Goal: Task Accomplishment & Management: Manage account settings

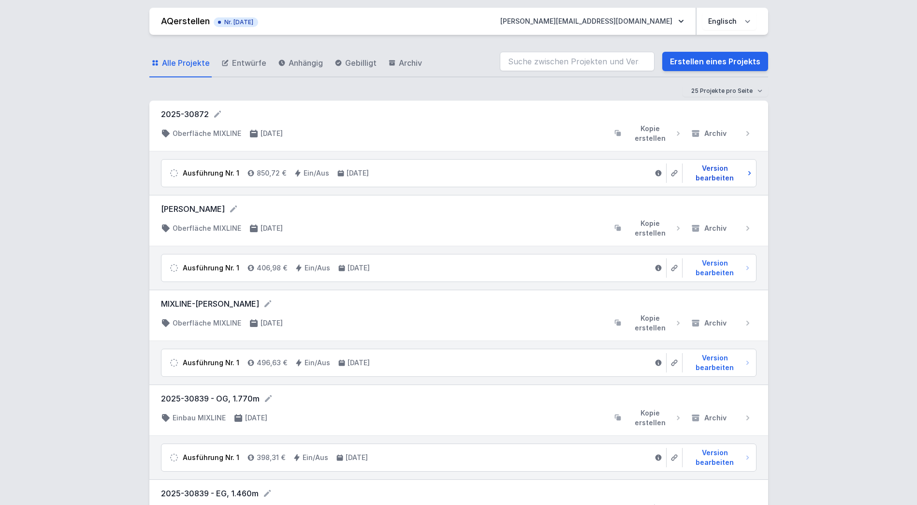
click at [716, 168] on span "Version bearbeiten" at bounding box center [715, 172] width 58 height 19
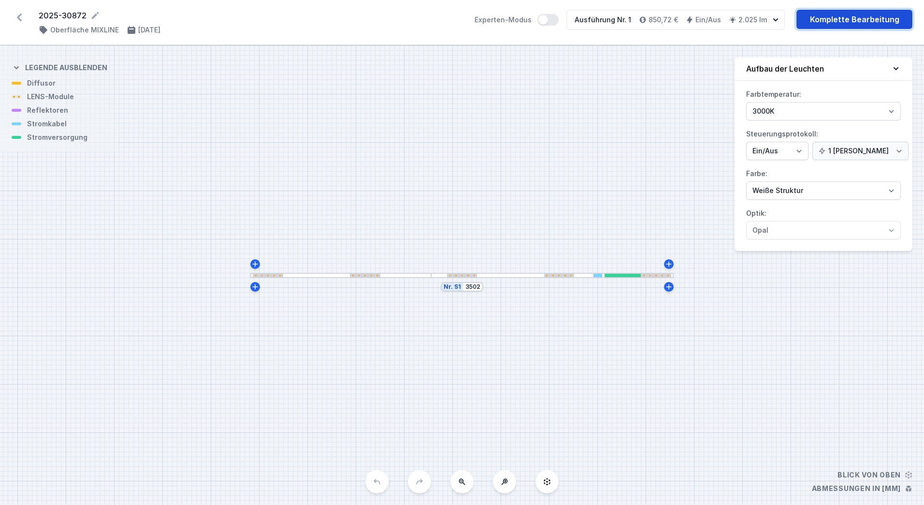
click at [832, 19] on link "Komplette Bearbeitung" at bounding box center [854, 19] width 116 height 19
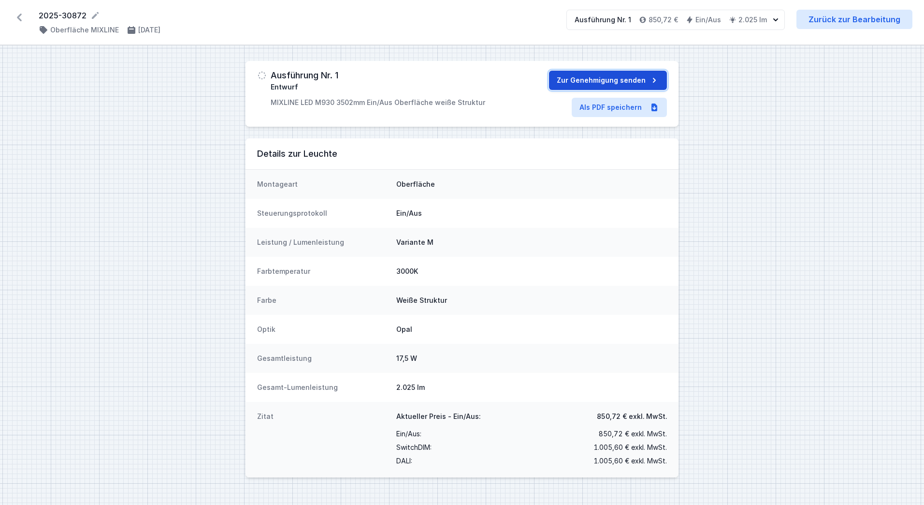
click at [593, 80] on font "Zur Genehmigung senden" at bounding box center [601, 79] width 89 height 15
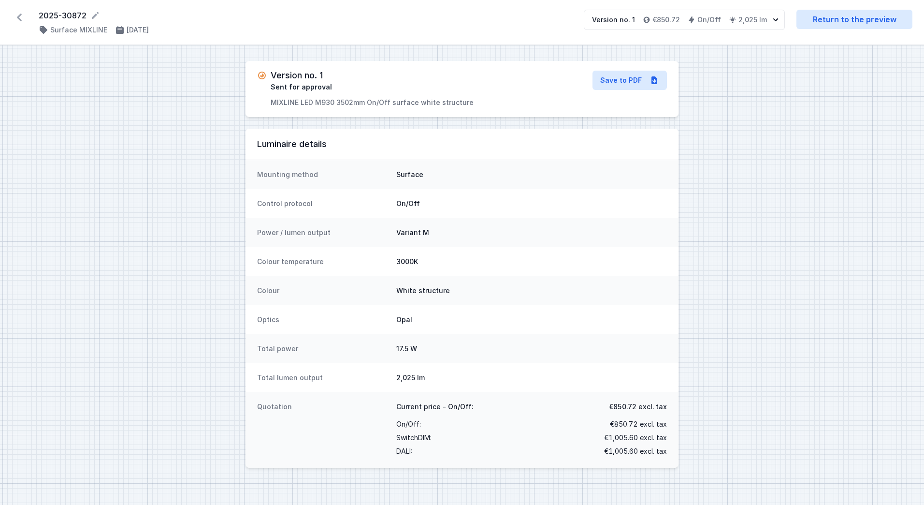
click at [570, 226] on div "Power / lumen output Variant M" at bounding box center [461, 232] width 433 height 29
click at [27, 17] on icon at bounding box center [19, 17] width 15 height 15
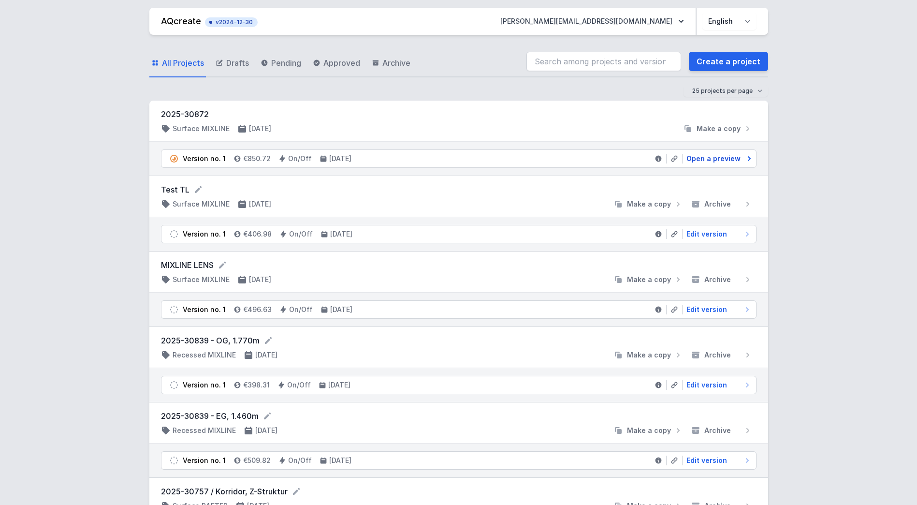
click at [712, 160] on span "Open a preview" at bounding box center [713, 159] width 54 height 10
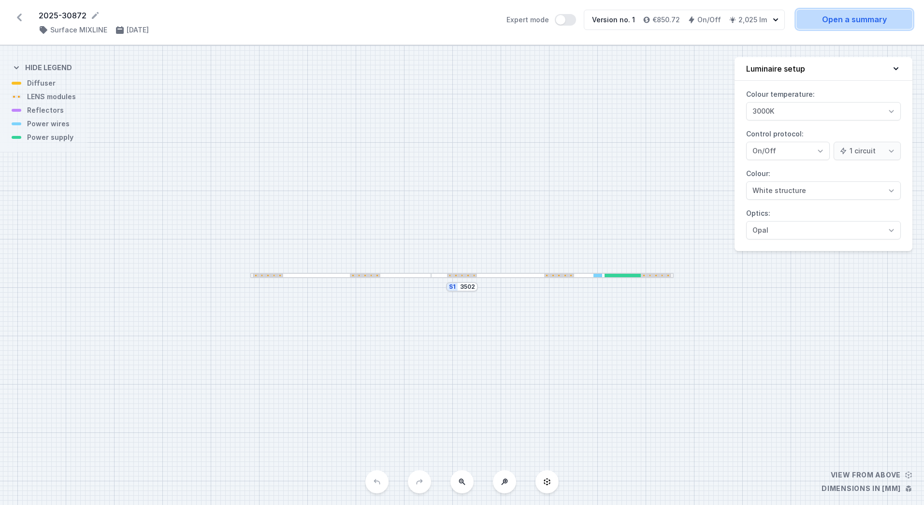
click at [816, 20] on link "Open a summary" at bounding box center [854, 19] width 116 height 19
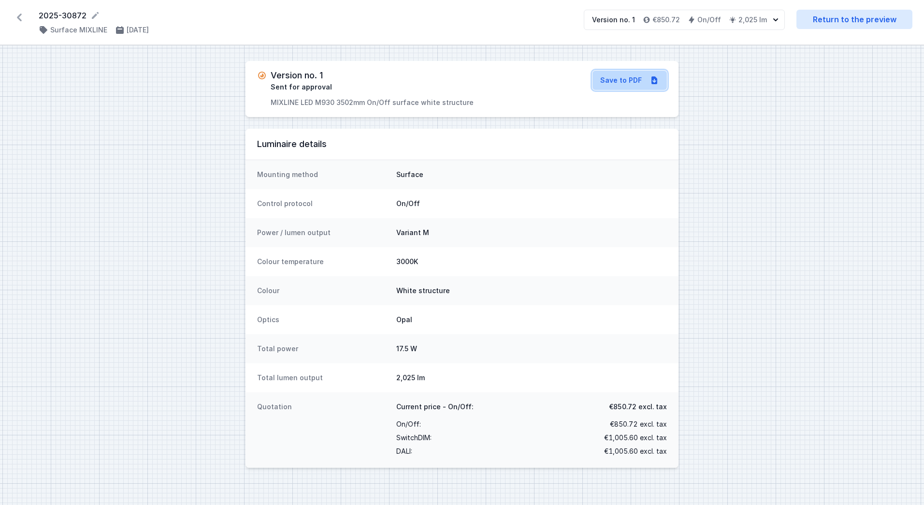
click at [638, 86] on link "Save to PDF" at bounding box center [629, 80] width 74 height 19
click at [762, 257] on div "Version no. 1 Sent for approval MIXLINE LED M930 3502mm On/Off surface white st…" at bounding box center [462, 274] width 924 height 459
click at [710, 197] on div "Version no. 1 Sent for approval MIXLINE LED M930 3502mm On/Off surface white st…" at bounding box center [462, 274] width 924 height 459
click at [471, 291] on dd "White structure" at bounding box center [531, 291] width 271 height 10
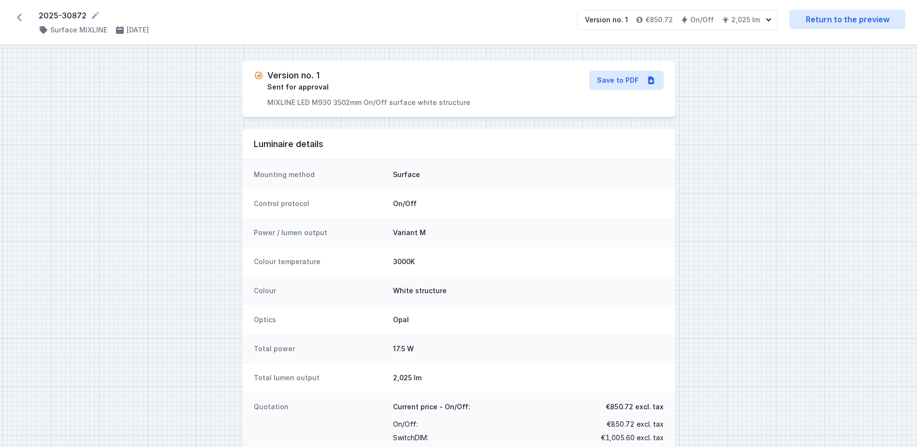
click at [73, 173] on div "Version no. 1 Sent for approval MIXLINE LED M930 3502mm On/Off surface white st…" at bounding box center [458, 263] width 917 height 437
click at [422, 232] on dd "Variant M" at bounding box center [528, 233] width 271 height 10
click at [563, 351] on dd "17.5 W" at bounding box center [528, 349] width 271 height 10
drag, startPoint x: 480, startPoint y: 101, endPoint x: 242, endPoint y: 99, distance: 237.8
click at [242, 99] on div "Version no. 1 Sent for approval MIXLINE LED M930 3502mm On/Off surface white st…" at bounding box center [458, 89] width 433 height 56
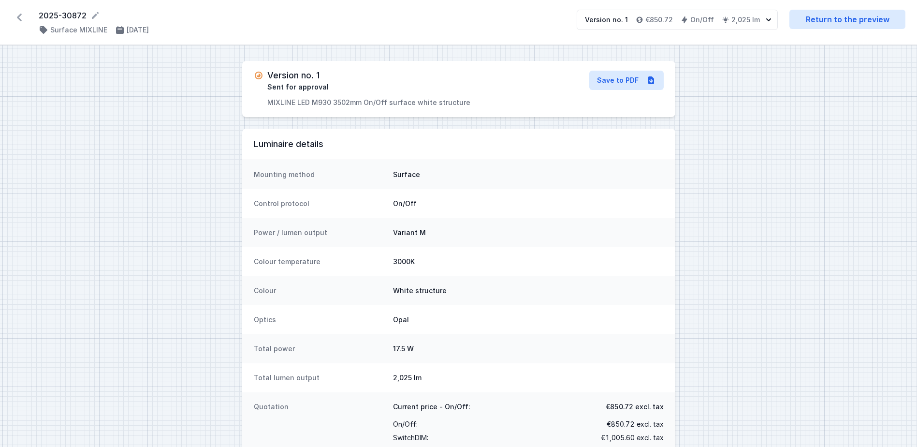
drag, startPoint x: 242, startPoint y: 99, endPoint x: 294, endPoint y: 194, distance: 108.1
click at [294, 194] on div "Control protocol On/Off" at bounding box center [458, 203] width 433 height 29
click at [488, 277] on div "Colour White structure" at bounding box center [458, 290] width 433 height 29
click at [492, 281] on div "Colour White structure" at bounding box center [458, 290] width 433 height 29
drag, startPoint x: 280, startPoint y: 258, endPoint x: 287, endPoint y: 256, distance: 6.6
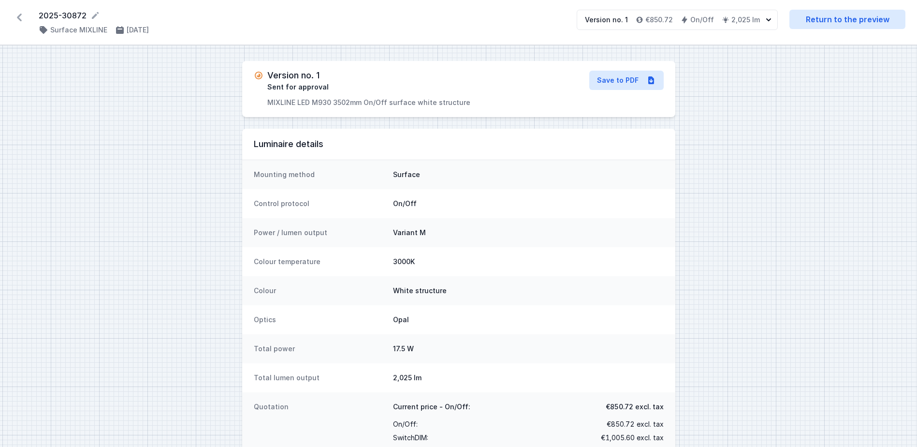
click at [280, 258] on dt "Colour temperature" at bounding box center [319, 262] width 131 height 10
click at [369, 237] on dt "Power / lumen output" at bounding box center [319, 233] width 131 height 10
